Goal: Information Seeking & Learning: Learn about a topic

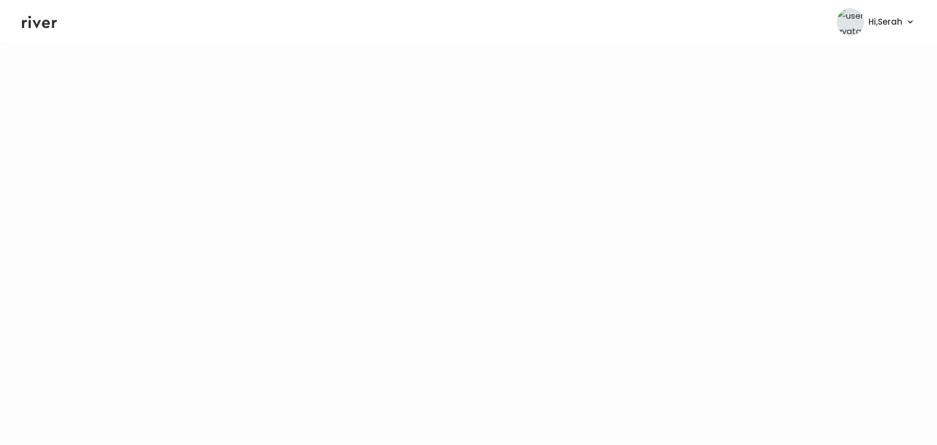
click at [45, 23] on icon at bounding box center [39, 22] width 35 height 16
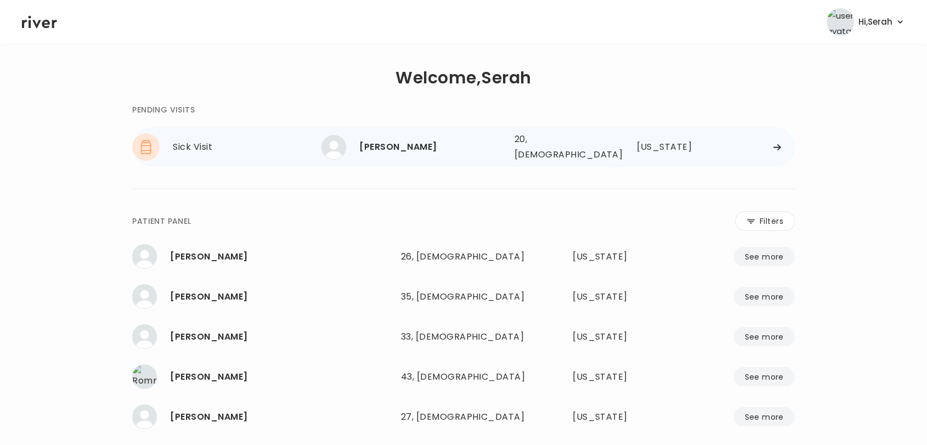
click at [393, 146] on div "[PERSON_NAME]" at bounding box center [432, 146] width 146 height 15
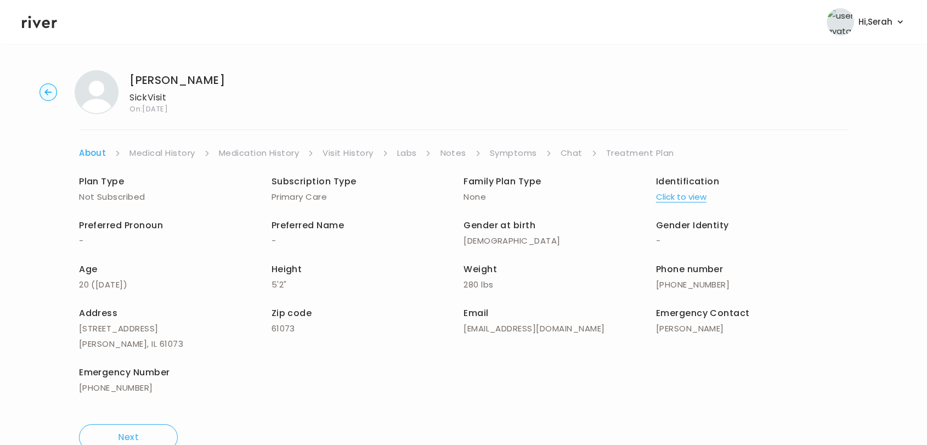
click at [514, 150] on link "Symptoms" at bounding box center [513, 152] width 47 height 15
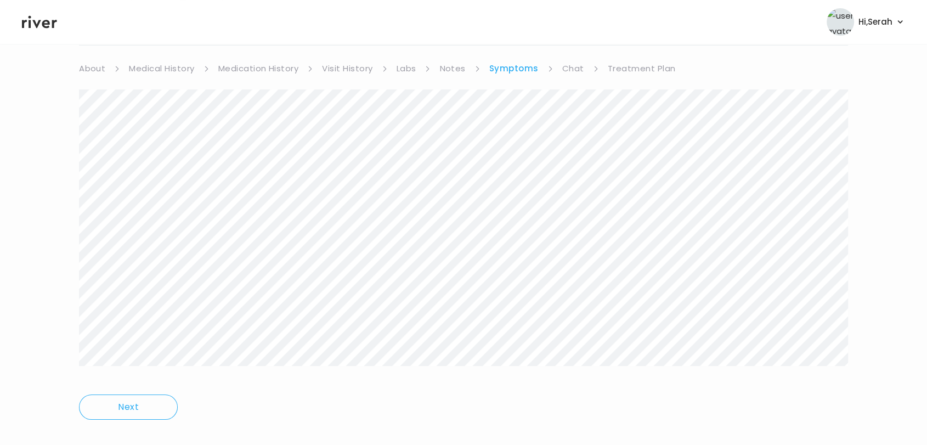
scroll to position [85, 0]
click at [578, 67] on link "Chat" at bounding box center [574, 67] width 22 height 15
click at [506, 71] on link "Symptoms" at bounding box center [513, 67] width 47 height 15
click at [573, 65] on link "Chat" at bounding box center [574, 67] width 22 height 15
click at [36, 30] on header "Hi, Serah Profile Logout" at bounding box center [463, 22] width 927 height 44
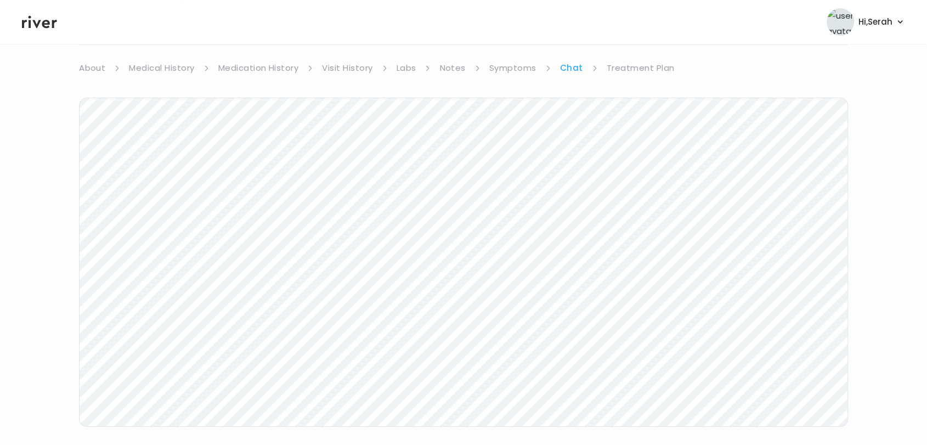
click at [40, 23] on icon at bounding box center [39, 22] width 35 height 16
